Goal: Check status: Check status

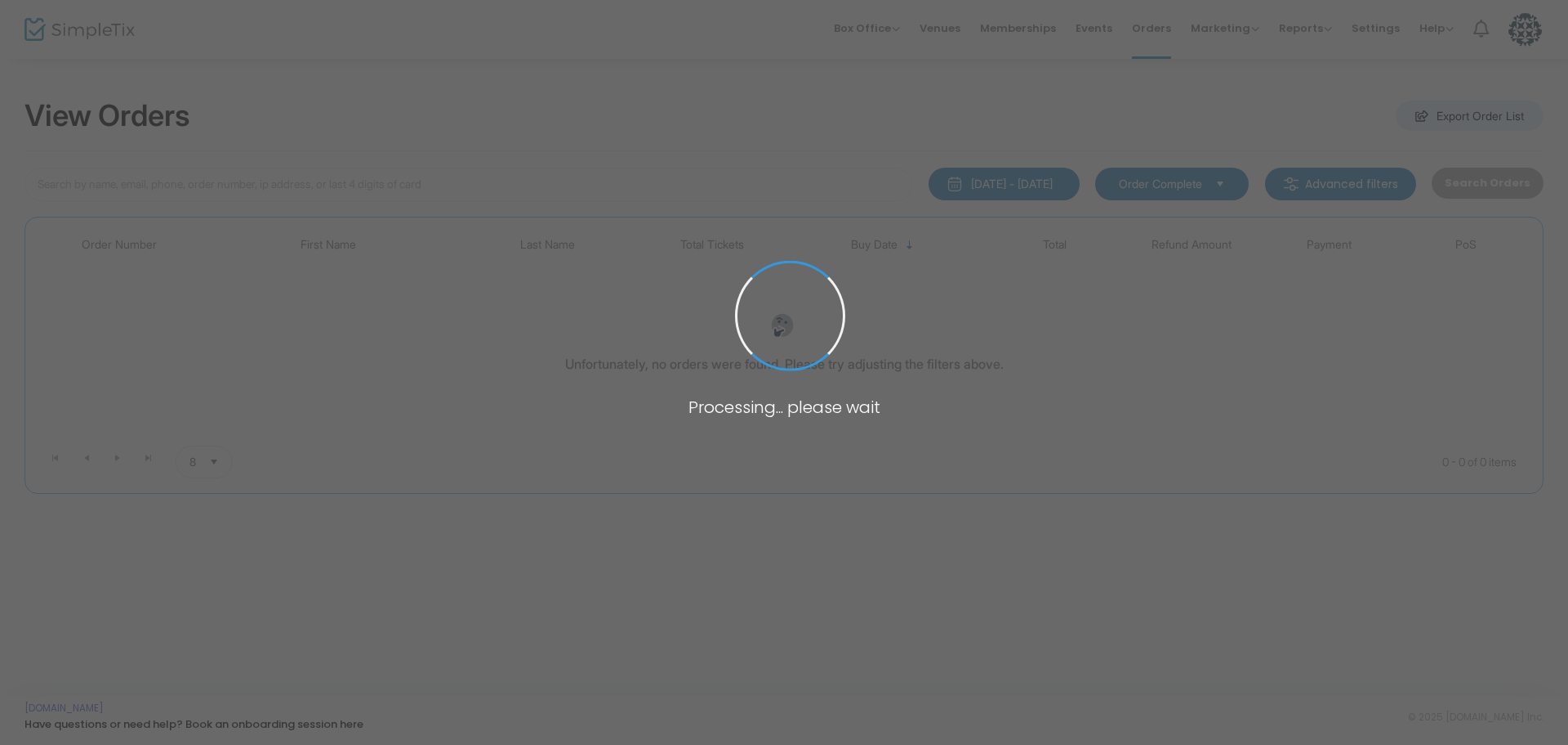
type input "domans"
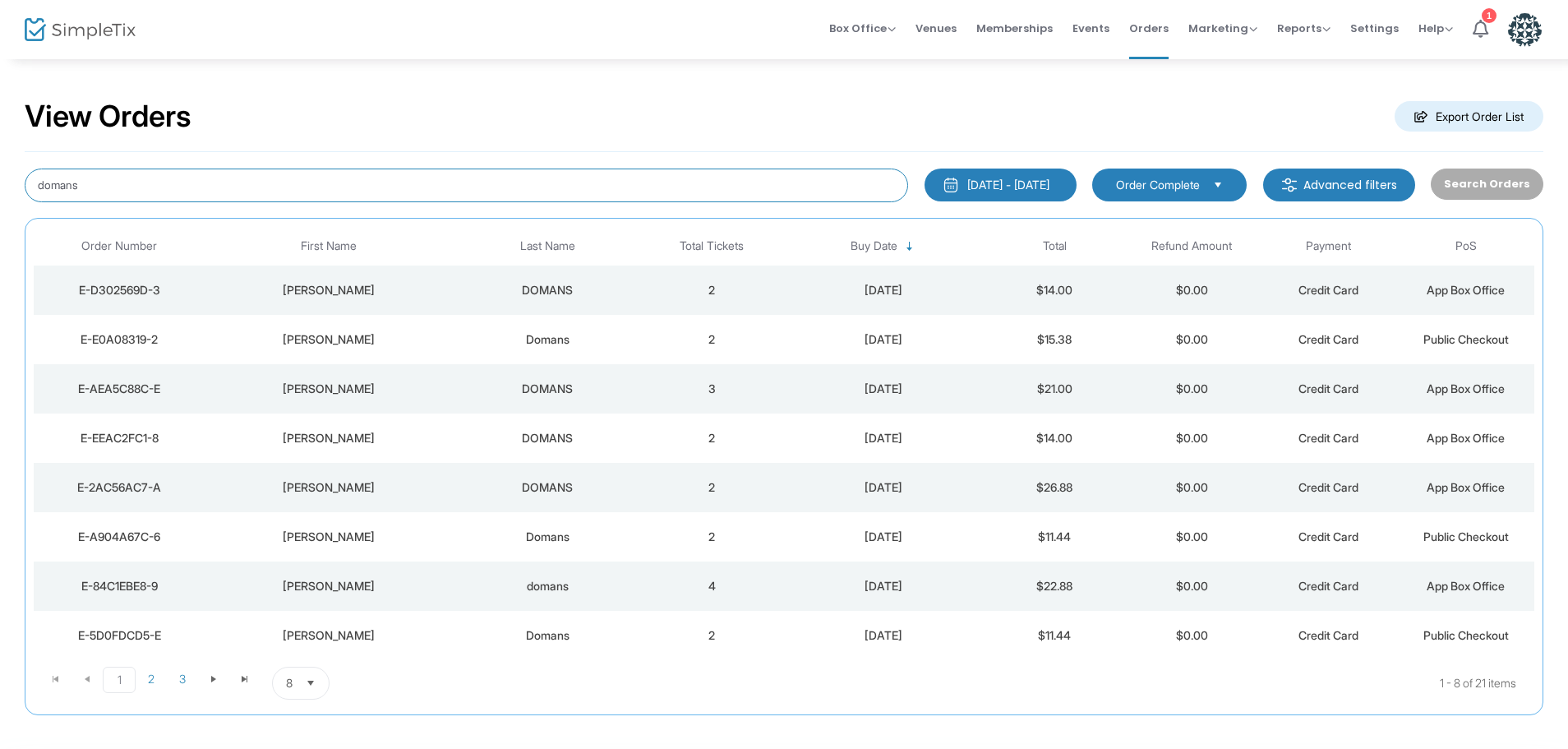
drag, startPoint x: 125, startPoint y: 195, endPoint x: 0, endPoint y: 129, distance: 141.4
click at [0, 136] on div "View Orders Export Order List domans [DATE] - [DATE] Last 30 Days [DATE] [DATE]…" at bounding box center [784, 415] width 1568 height 715
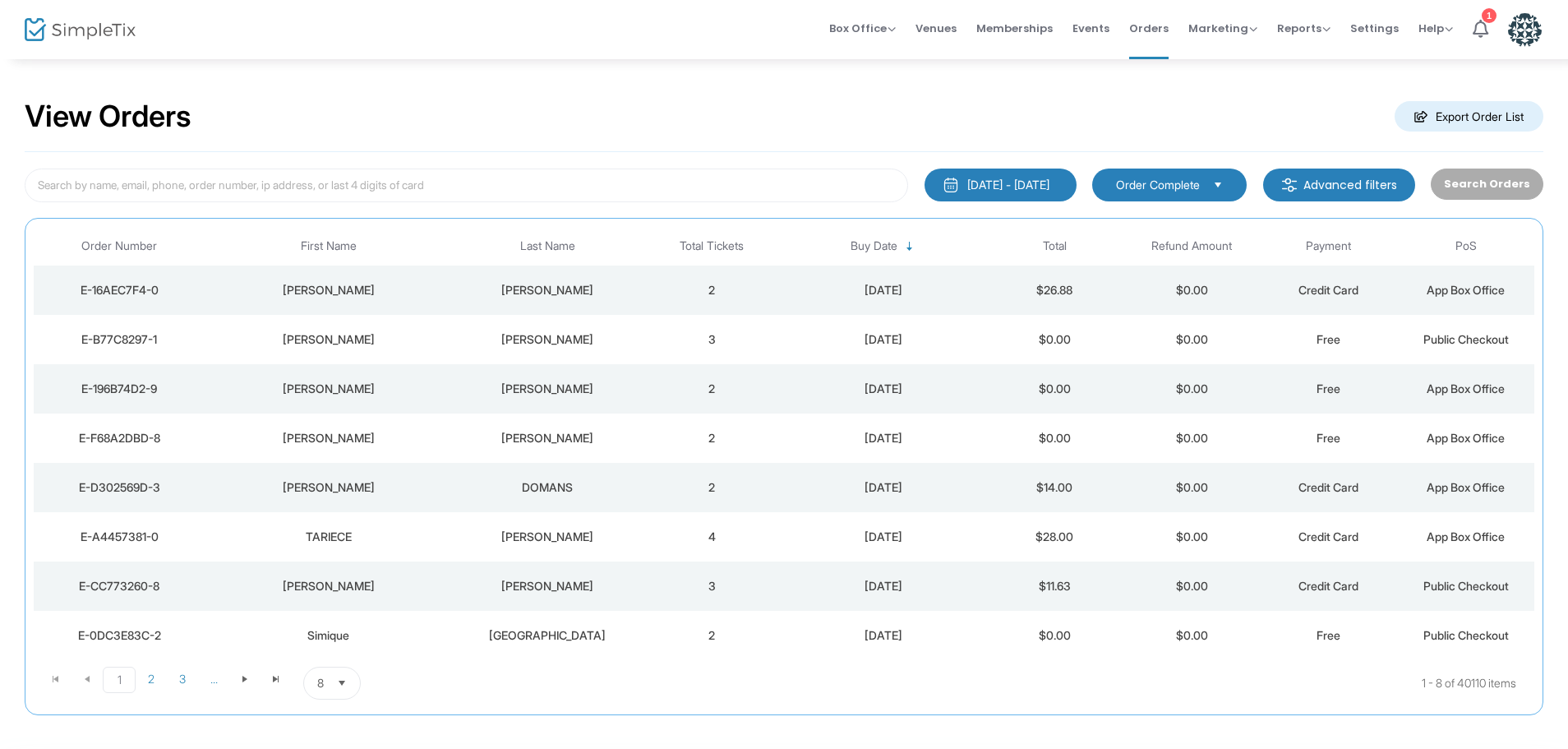
click at [524, 287] on div "[PERSON_NAME]" at bounding box center [547, 289] width 183 height 17
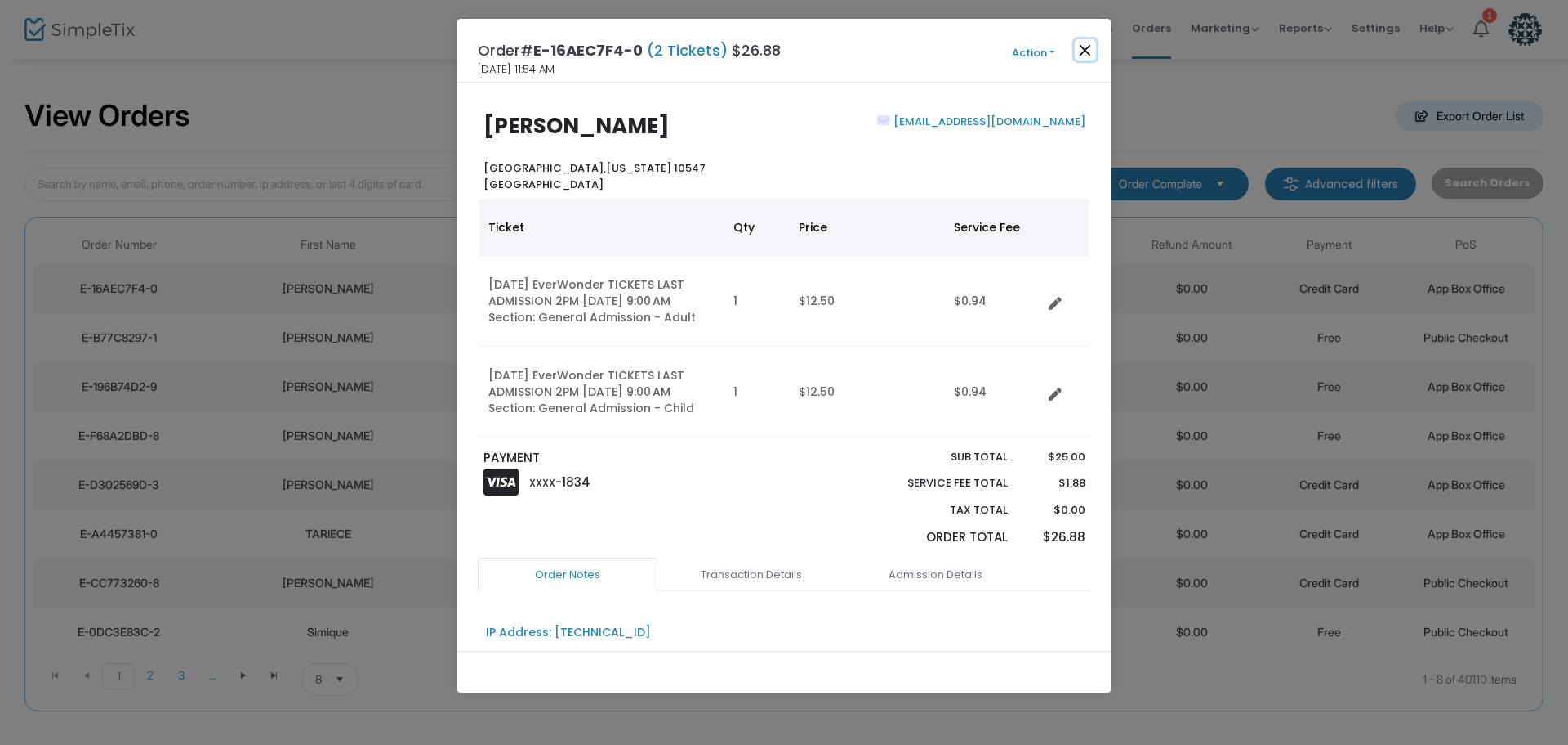
click at [1089, 55] on button "Close" at bounding box center [1086, 50] width 21 height 21
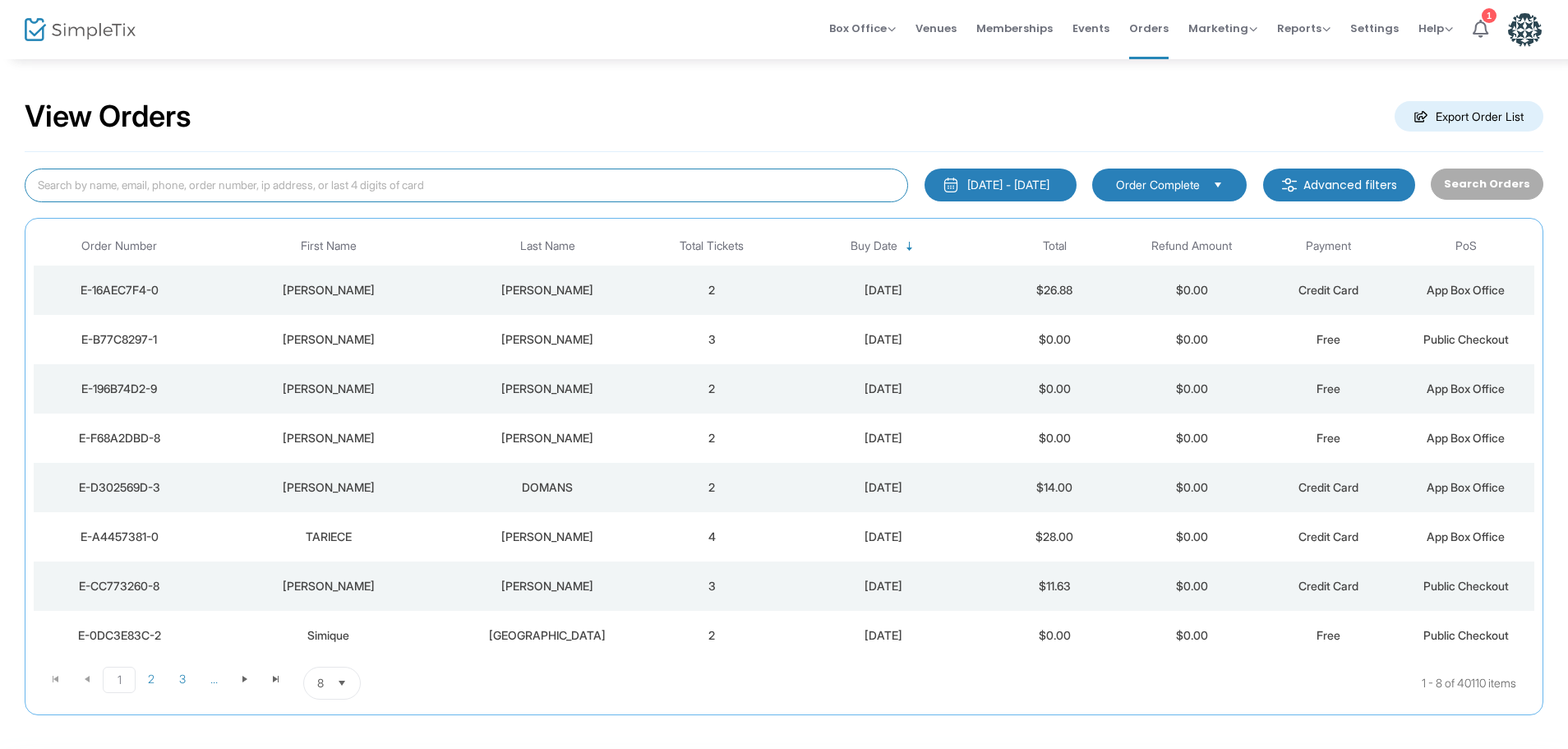
click at [286, 181] on input at bounding box center [466, 185] width 884 height 33
type input "[PERSON_NAME]"
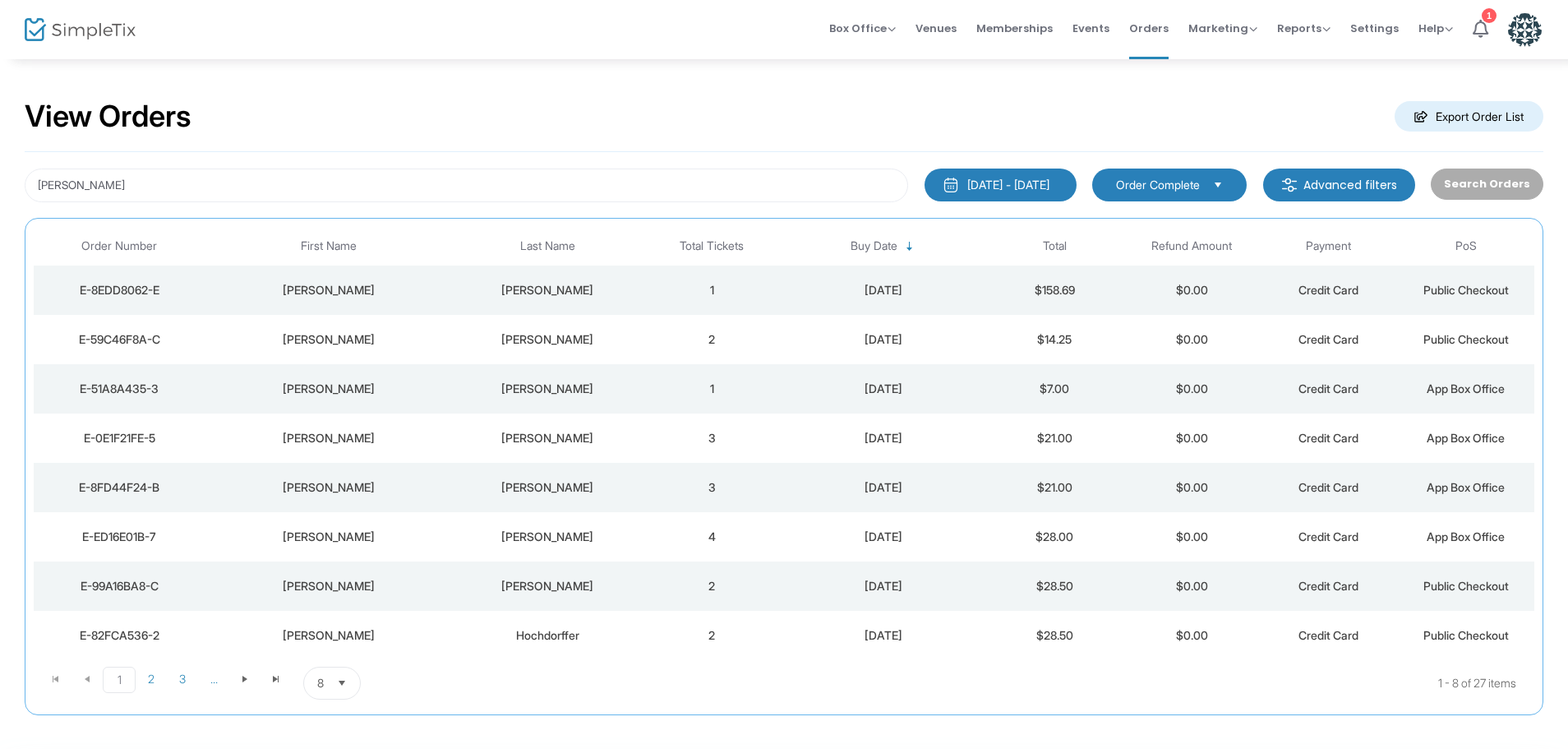
click at [501, 284] on div "[PERSON_NAME]" at bounding box center [547, 289] width 183 height 17
